Goal: Task Accomplishment & Management: Use online tool/utility

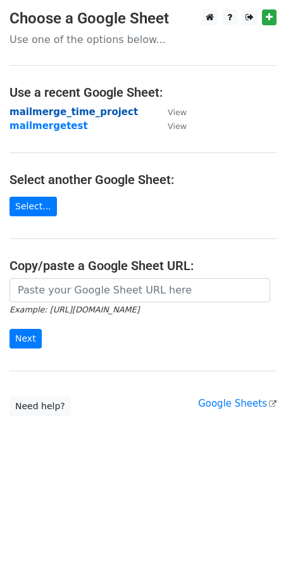
click at [111, 108] on strong "mailmerge_time_project" at bounding box center [73, 111] width 128 height 11
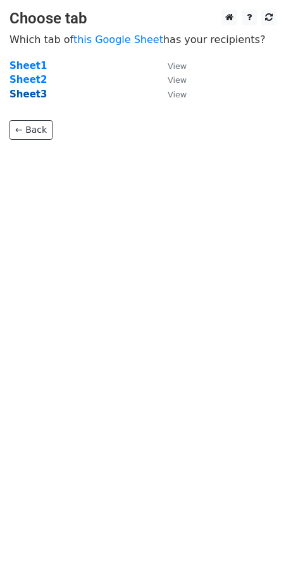
click at [35, 97] on strong "Sheet3" at bounding box center [27, 94] width 37 height 11
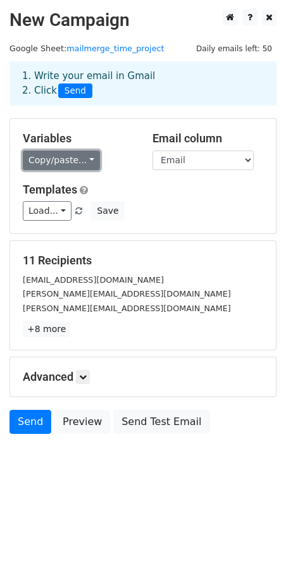
click at [80, 166] on link "Copy/paste..." at bounding box center [61, 160] width 77 height 20
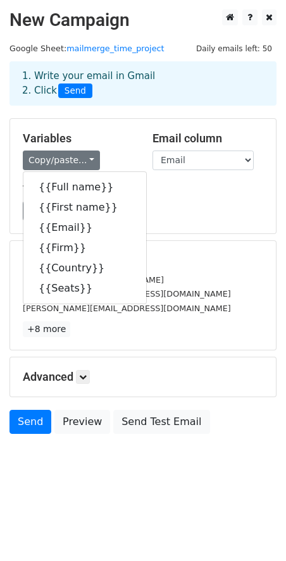
click at [173, 289] on div "jaime@systemsix.com" at bounding box center [142, 293] width 259 height 15
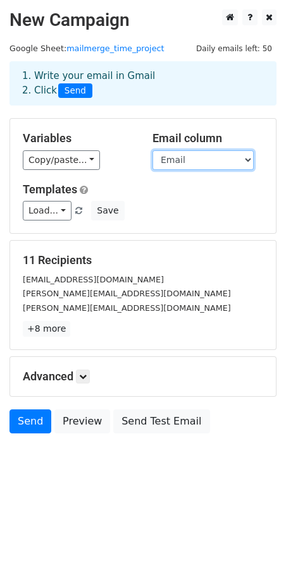
click at [169, 158] on select "Full name First name Email Firm Country Seats" at bounding box center [202, 160] width 101 height 20
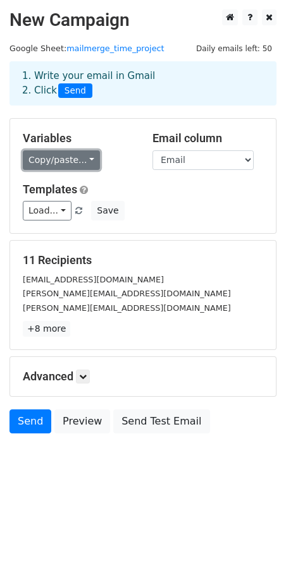
click at [76, 157] on link "Copy/paste..." at bounding box center [61, 160] width 77 height 20
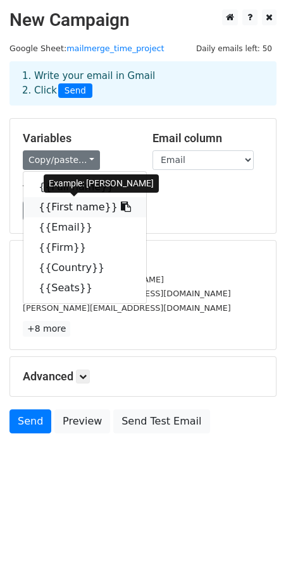
click at [71, 202] on link "{{First name}}" at bounding box center [84, 207] width 123 height 20
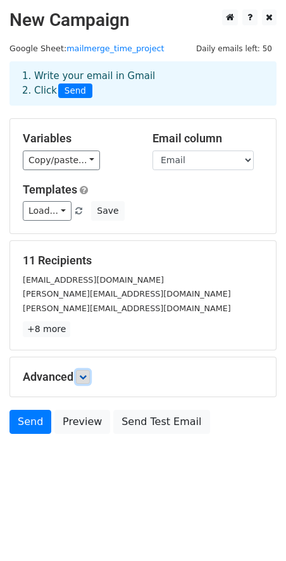
click at [83, 373] on icon at bounding box center [83, 377] width 8 height 8
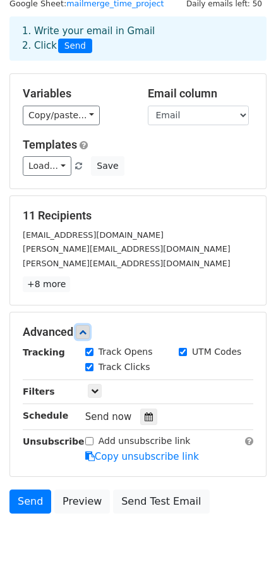
scroll to position [104, 0]
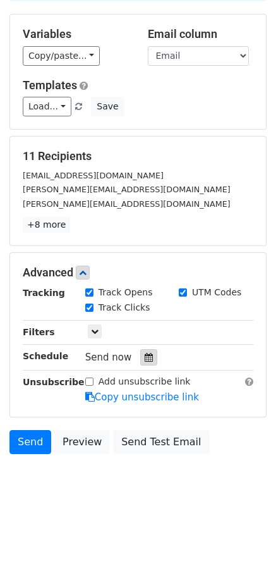
click at [145, 355] on icon at bounding box center [149, 357] width 8 height 9
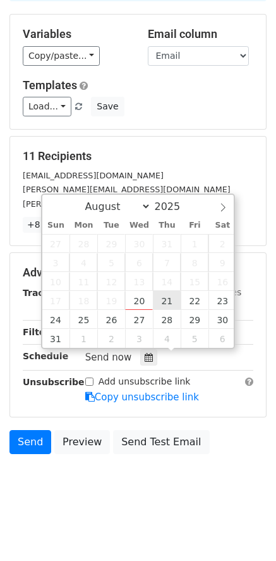
type input "[DATE] 12:00"
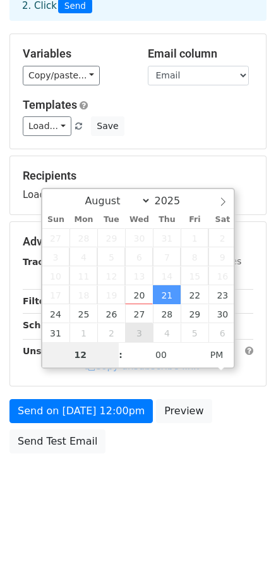
scroll to position [84, 0]
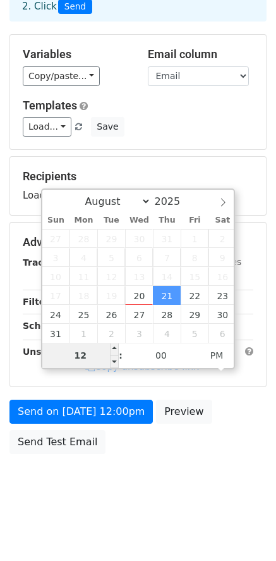
click at [90, 356] on input "12" at bounding box center [80, 355] width 77 height 25
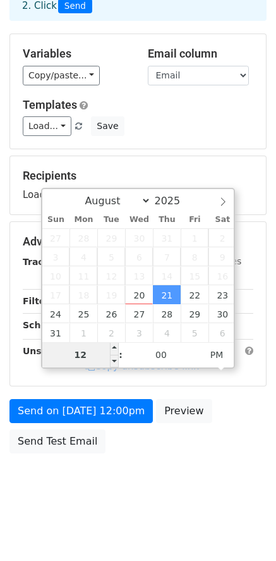
click at [90, 332] on span "[DATE] 12:00pm" at bounding box center [124, 326] width 78 height 11
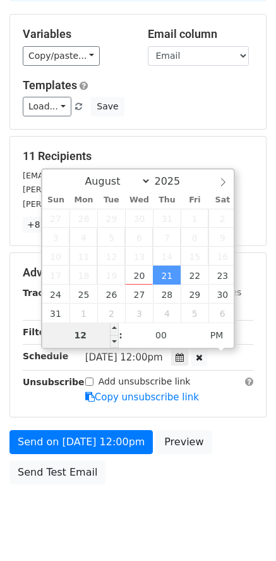
click at [86, 336] on input "12" at bounding box center [80, 334] width 77 height 25
type input "2"
type input "2025-08-21 02:00"
type input "02"
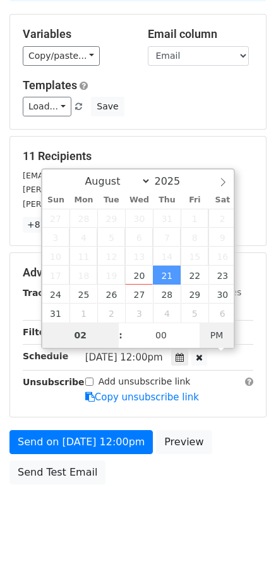
click at [214, 339] on span "PM" at bounding box center [217, 334] width 35 height 25
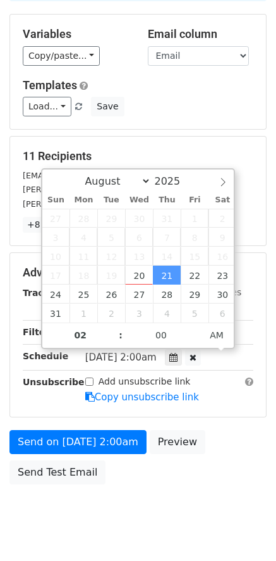
click at [188, 475] on div "Send on Aug 21 at 2:00am Preview Send Test Email" at bounding box center [138, 460] width 276 height 61
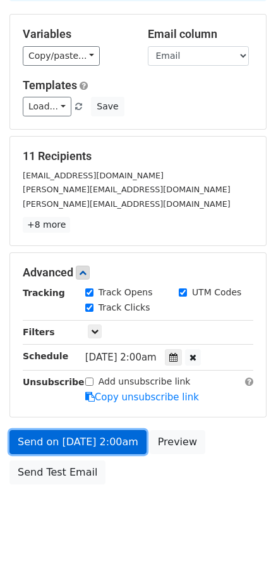
click at [116, 440] on link "Send on Aug 21 at 2:00am" at bounding box center [77, 442] width 137 height 24
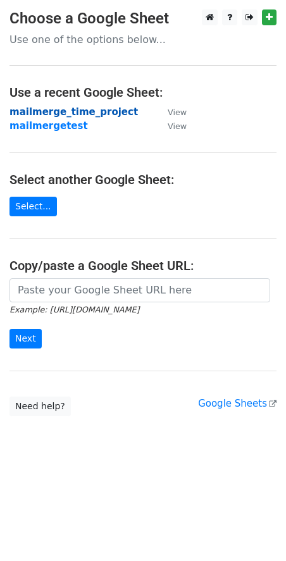
click at [82, 112] on strong "mailmerge_time_project" at bounding box center [73, 111] width 128 height 11
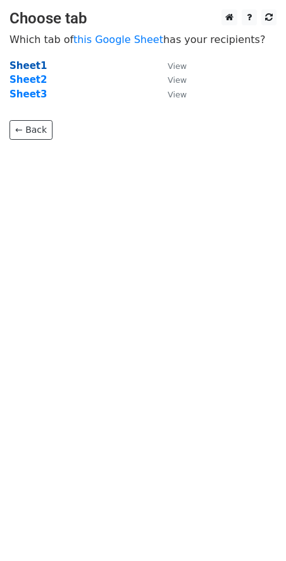
click at [18, 63] on strong "Sheet1" at bounding box center [27, 65] width 37 height 11
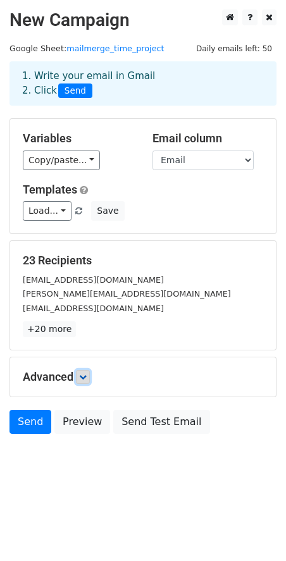
click at [80, 376] on link at bounding box center [83, 377] width 14 height 14
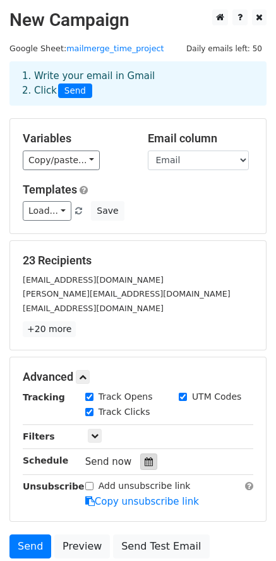
click at [140, 459] on div at bounding box center [148, 461] width 17 height 16
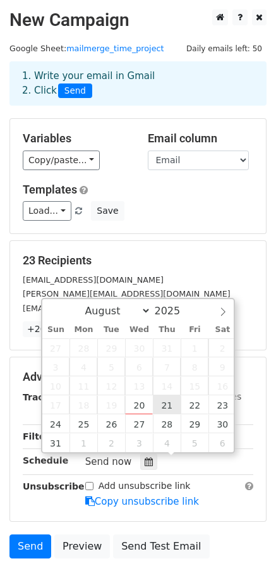
type input "[DATE] 12:00"
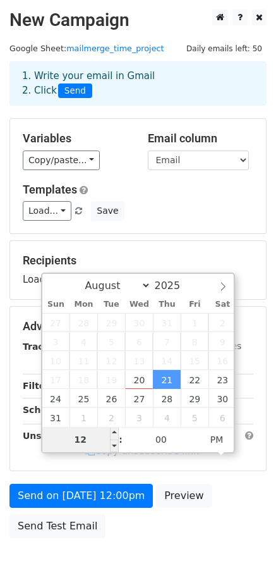
click at [91, 435] on input "12" at bounding box center [80, 439] width 77 height 25
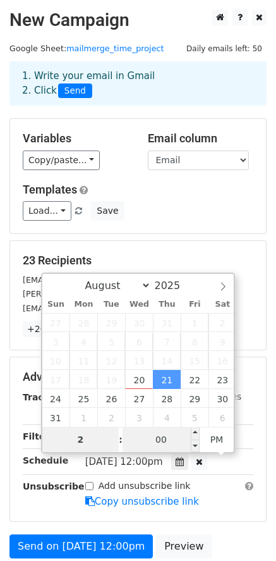
type input "2"
type input "[DATE] 14:00"
type input "02"
click at [150, 436] on input "00" at bounding box center [161, 439] width 77 height 25
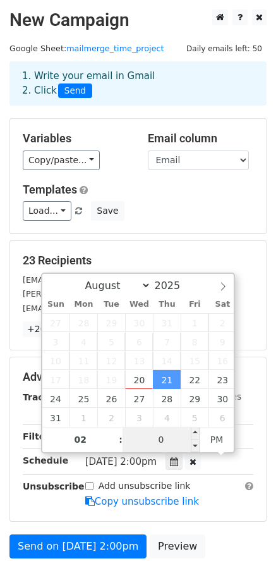
type input "05"
type input "[DATE] 02:05"
click at [210, 438] on span "PM" at bounding box center [217, 439] width 35 height 25
click at [11, 465] on div "Advanced Tracking Track Opens UTM Codes Track Clicks Filters Only include sprea…" at bounding box center [138, 439] width 256 height 164
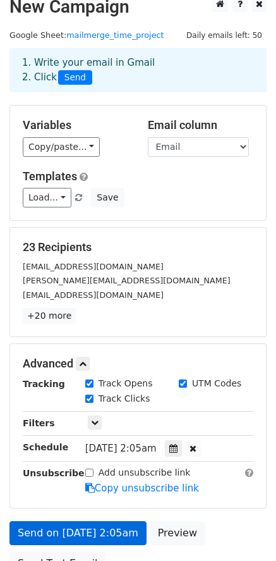
scroll to position [0, 0]
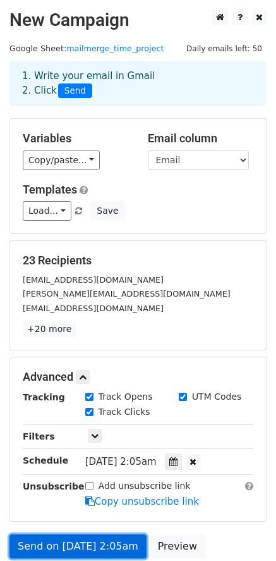
click at [77, 544] on link "Send on [DATE] 2:05am" at bounding box center [77, 546] width 137 height 24
